Goal: Navigation & Orientation: Find specific page/section

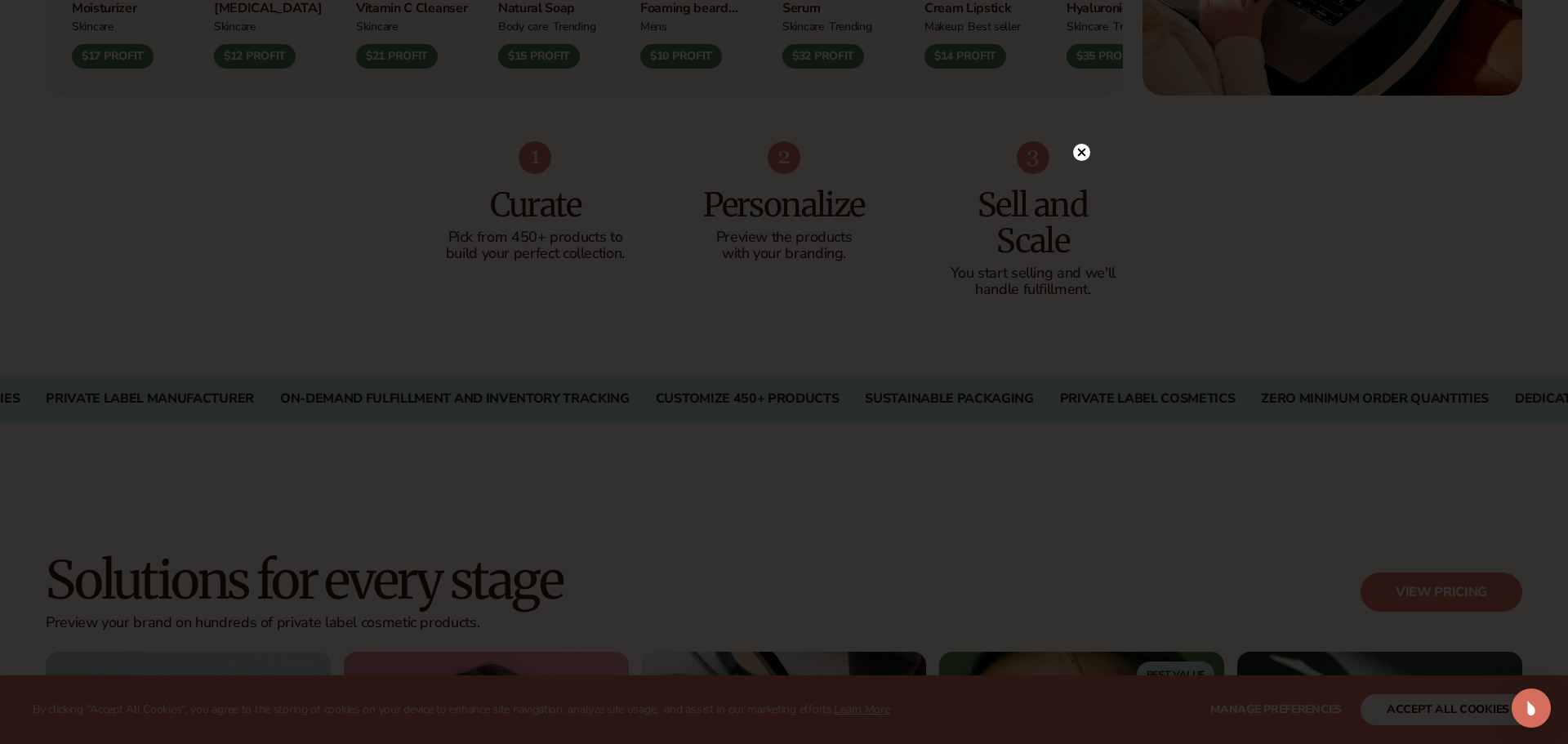
scroll to position [973, 0]
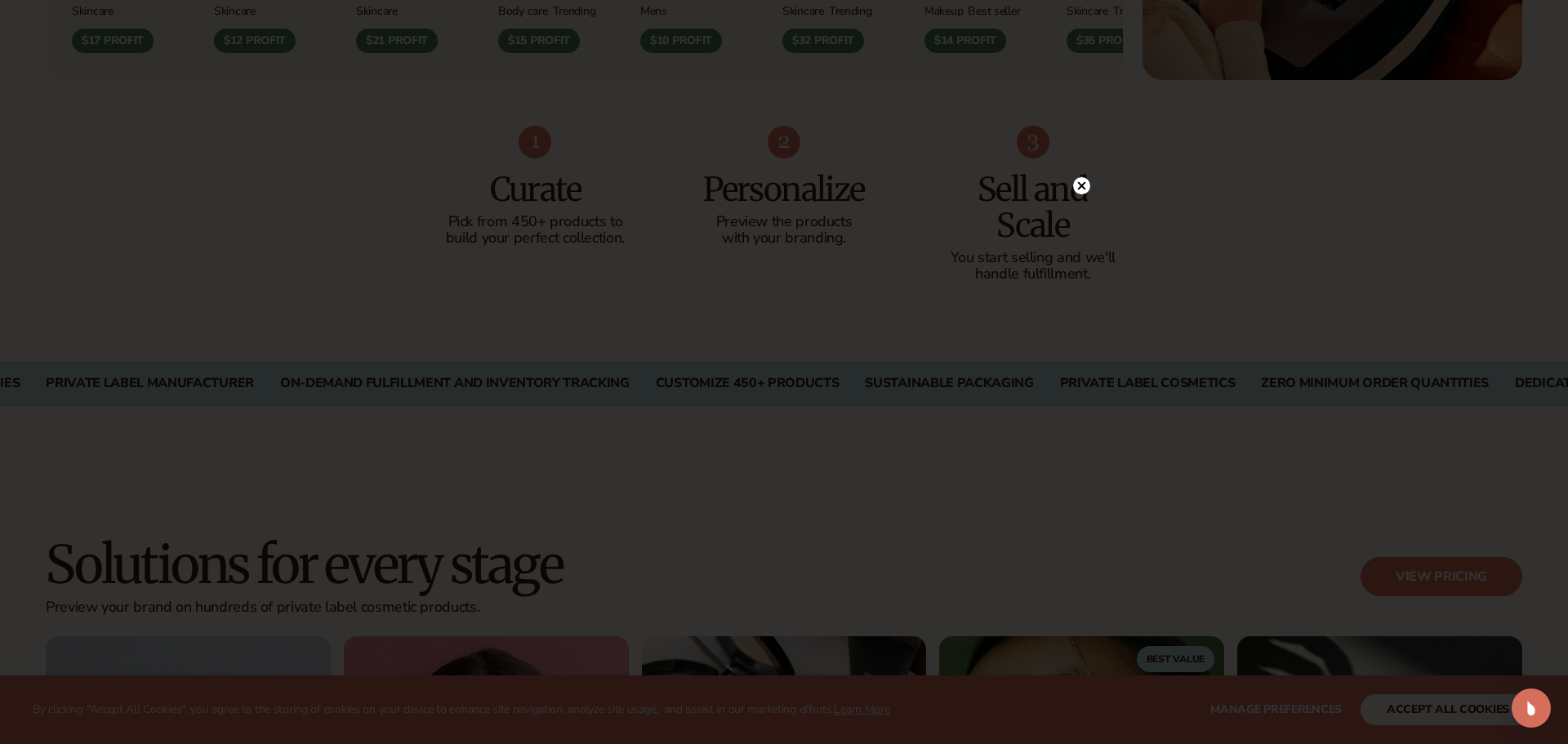
click at [1082, 186] on icon at bounding box center [1082, 186] width 8 height 8
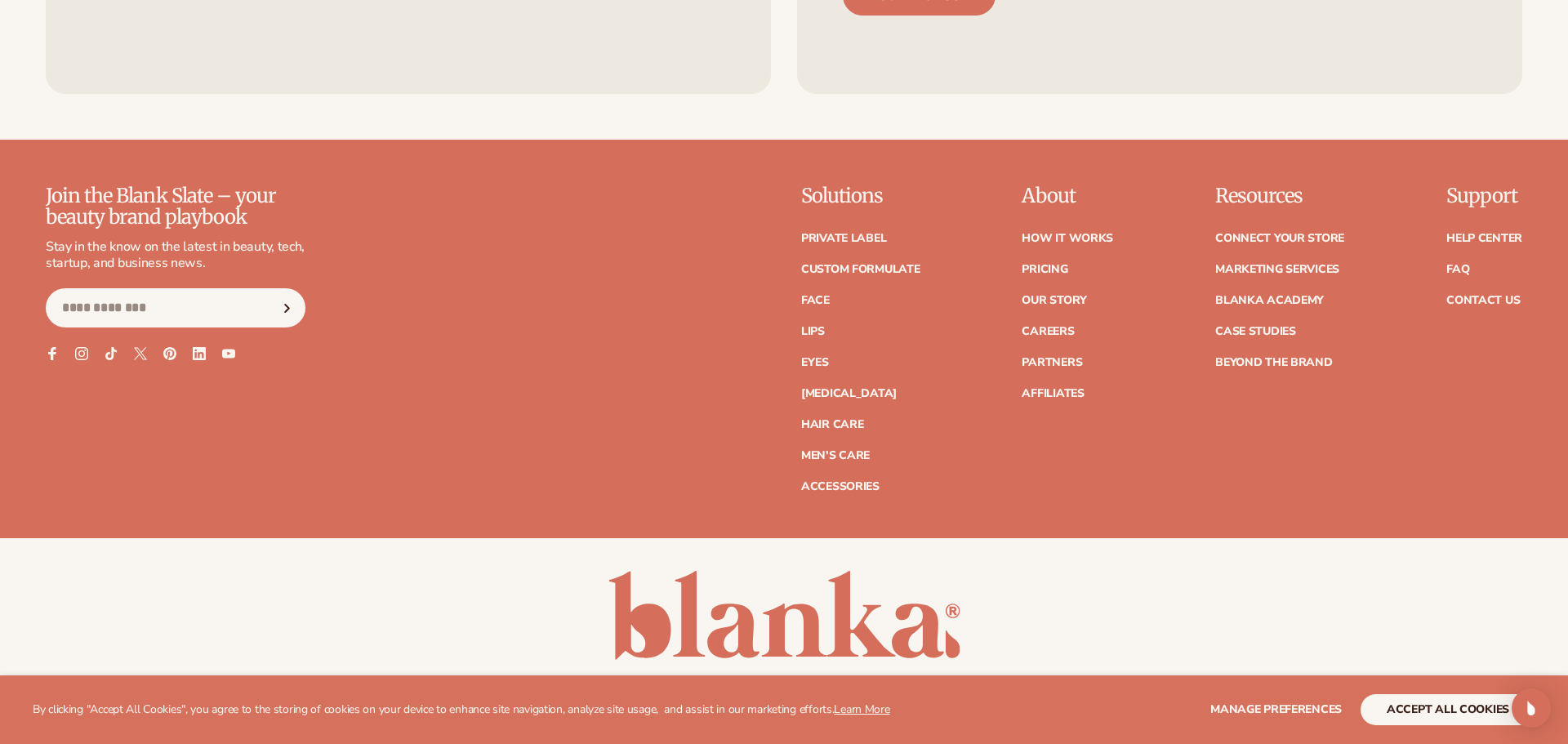
scroll to position [7504, 0]
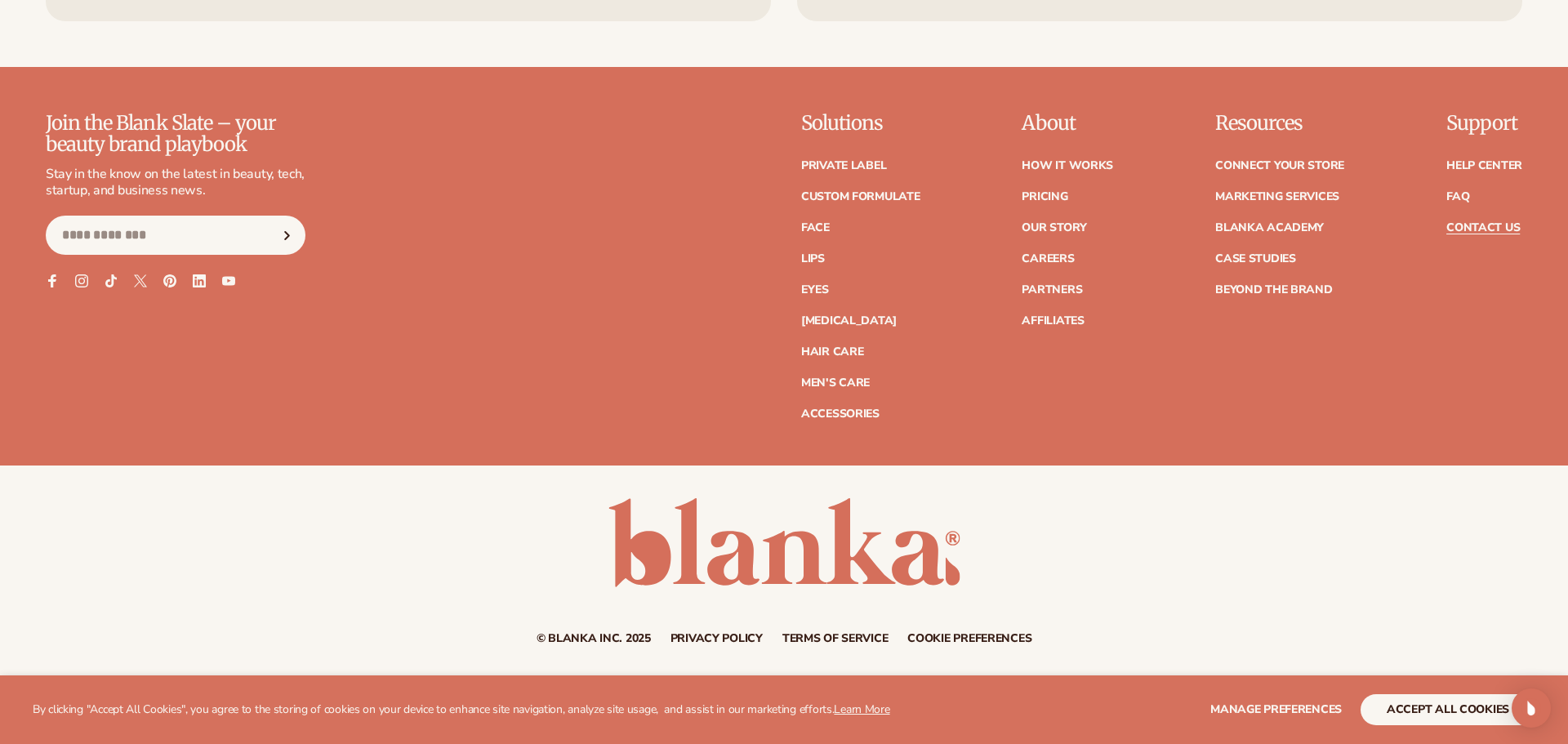
click at [1483, 224] on link "Contact Us" at bounding box center [1482, 227] width 73 height 12
click at [1460, 198] on link "FAQ" at bounding box center [1457, 196] width 23 height 12
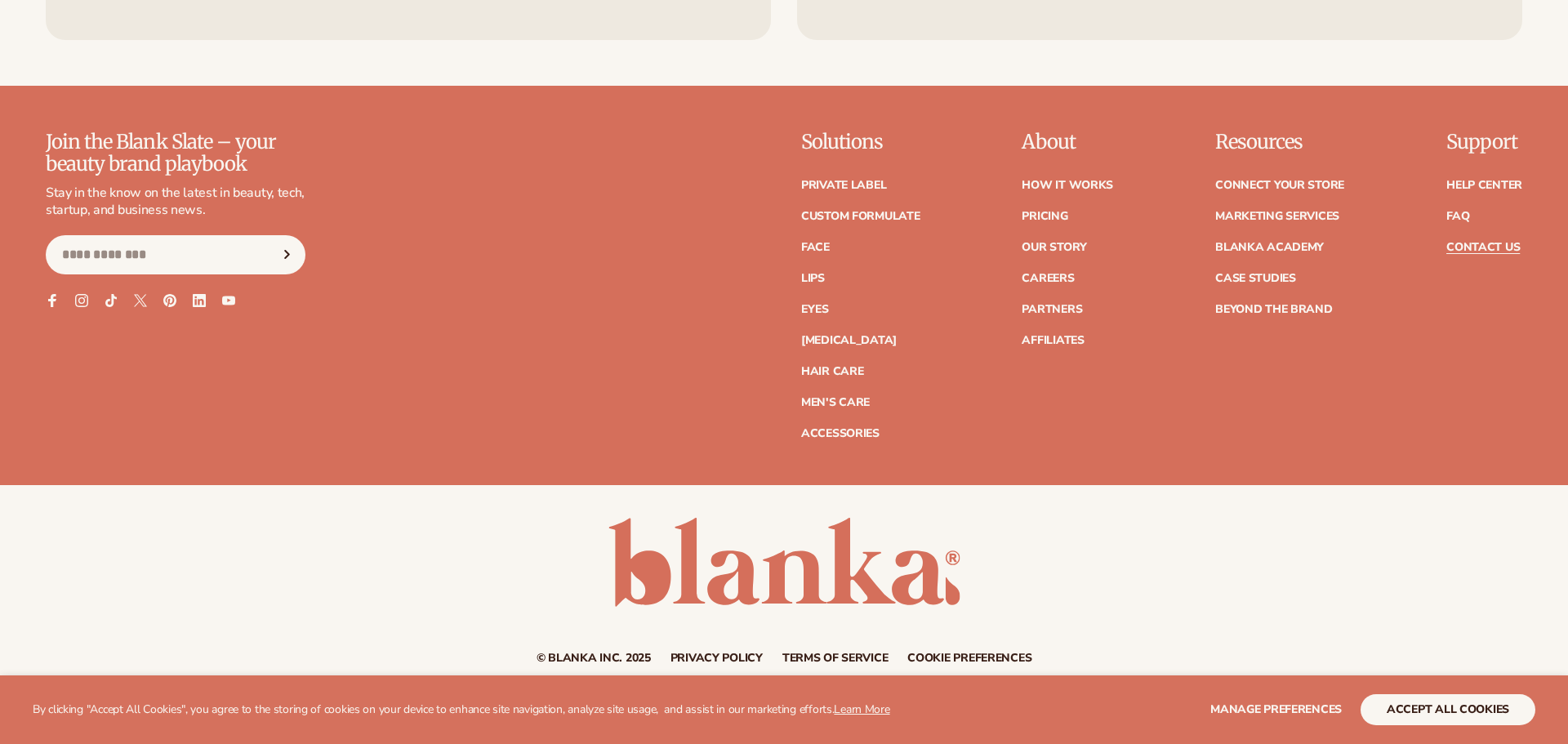
scroll to position [1400, 0]
click at [1051, 310] on link "Partners" at bounding box center [1052, 310] width 60 height 12
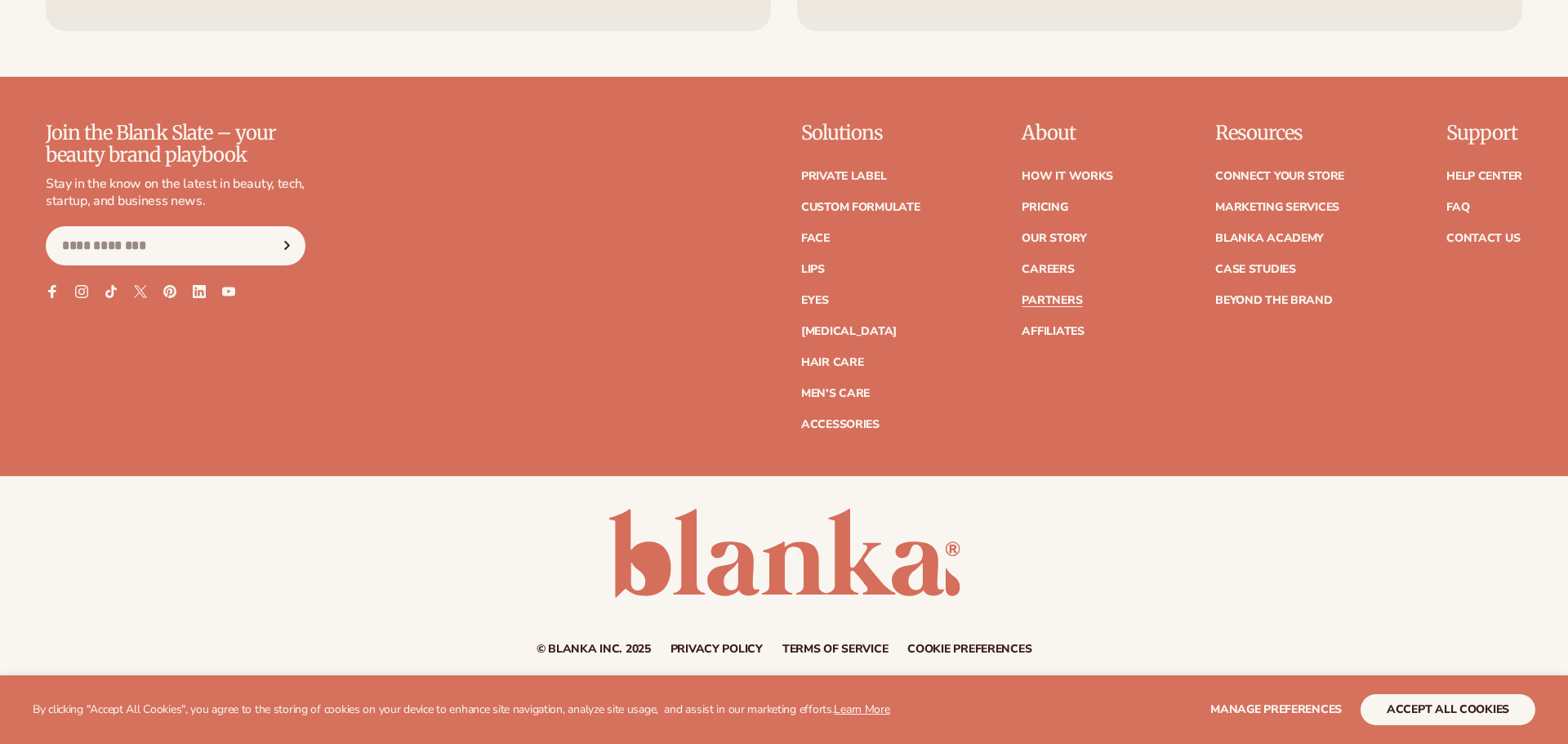
scroll to position [3058, 0]
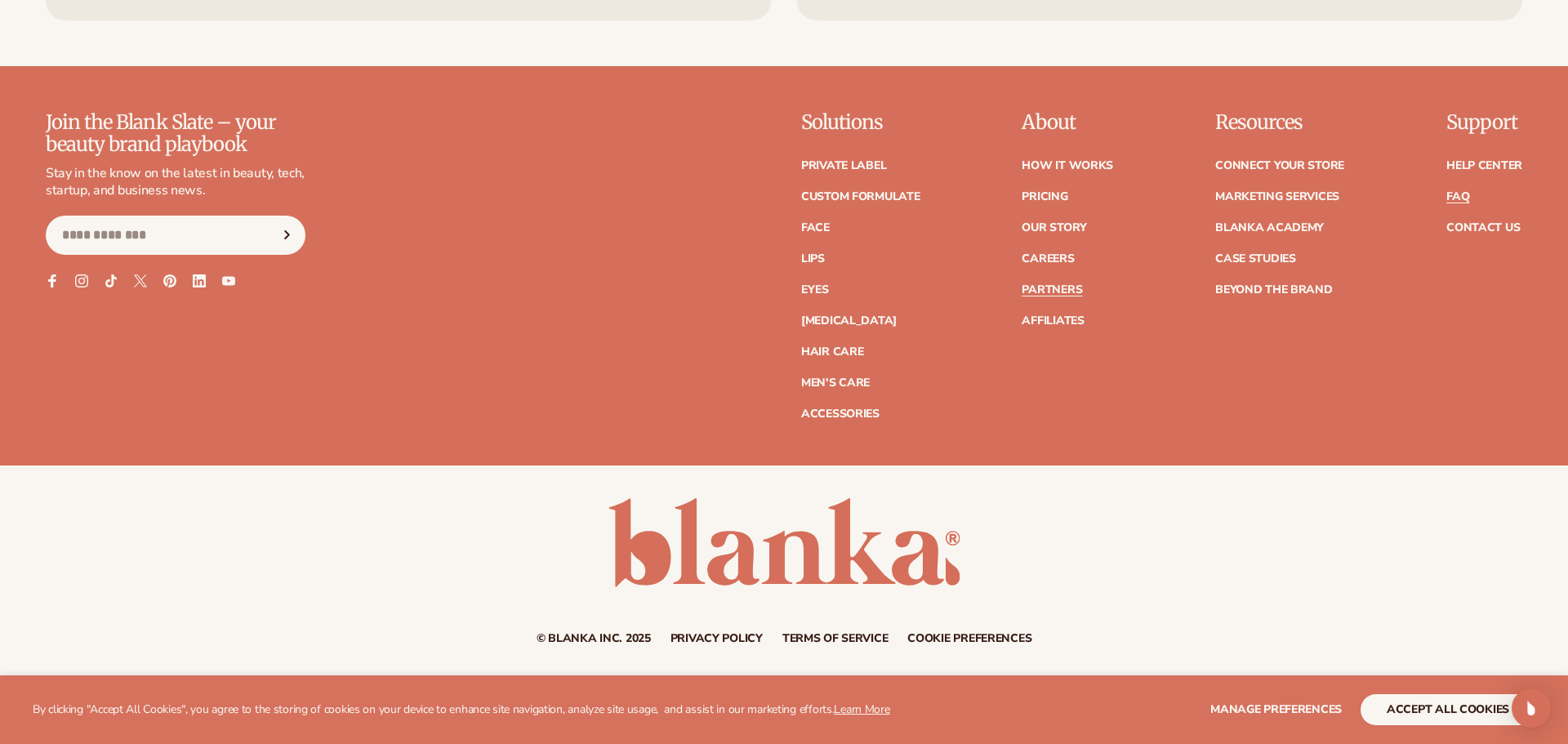
click at [1459, 196] on link "FAQ" at bounding box center [1457, 196] width 23 height 12
